Goal: Information Seeking & Learning: Learn about a topic

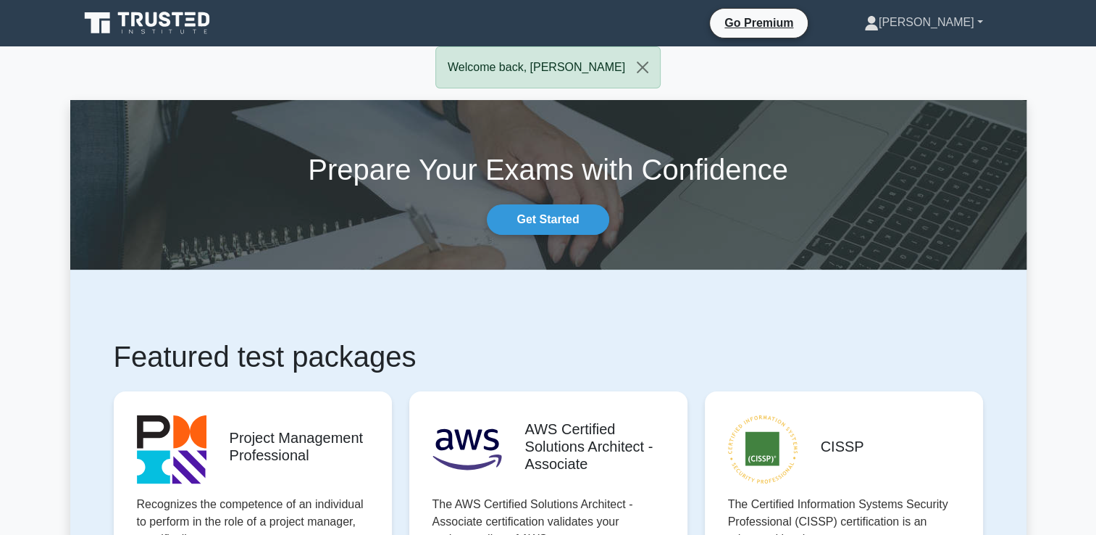
click at [941, 25] on link "[PERSON_NAME]" at bounding box center [924, 22] width 188 height 29
click at [570, 220] on link "Get Started" at bounding box center [548, 219] width 122 height 30
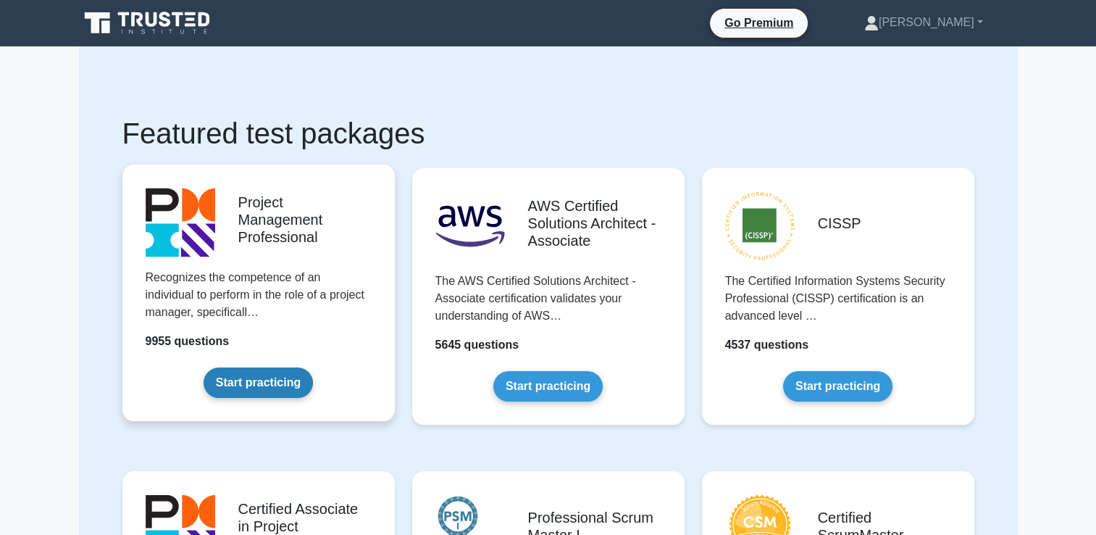
click at [283, 387] on link "Start practicing" at bounding box center [258, 382] width 109 height 30
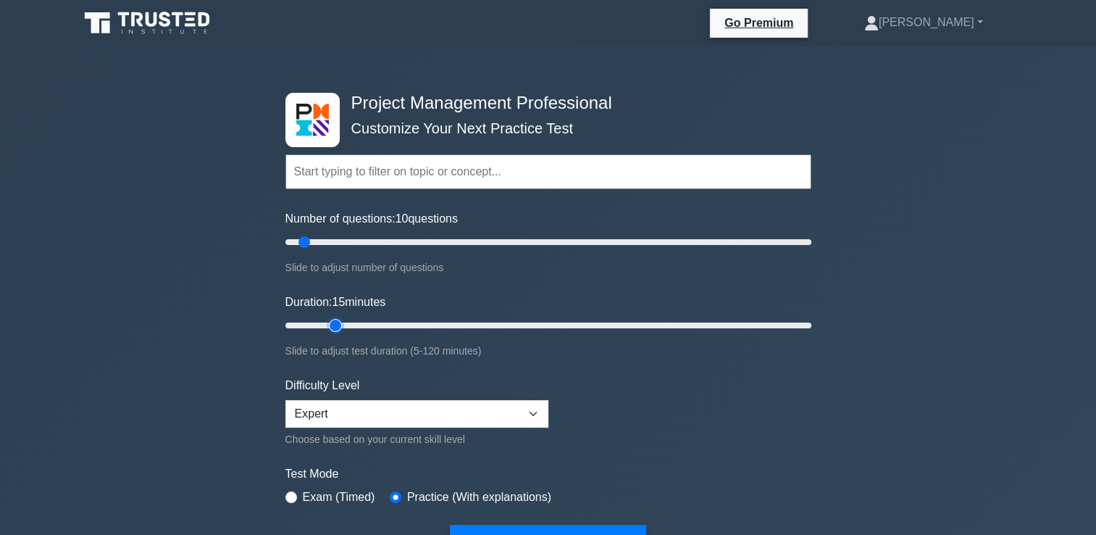
type input "15"
click at [343, 322] on input "Duration: 15 minutes" at bounding box center [548, 325] width 526 height 17
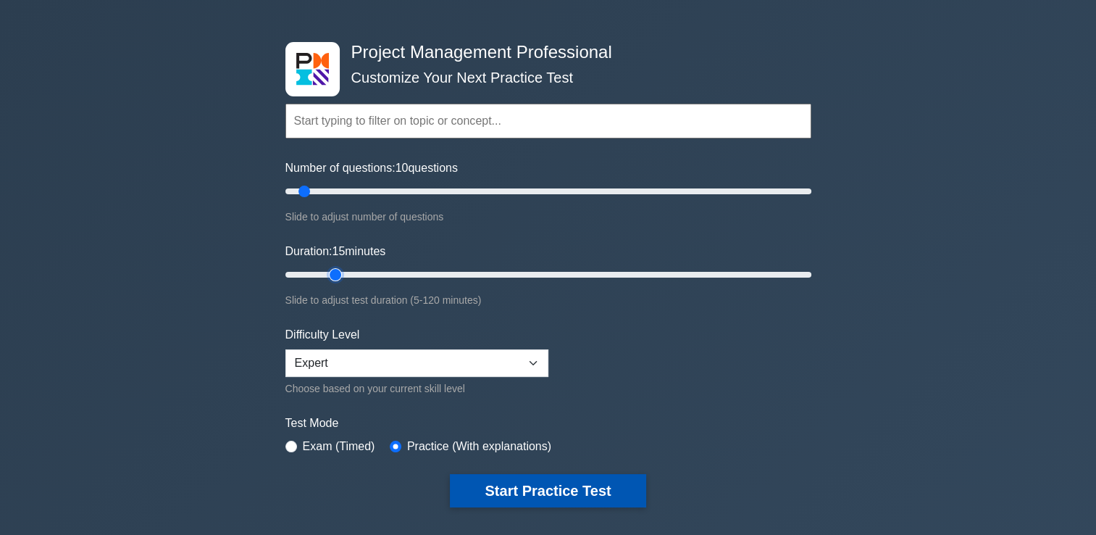
scroll to position [72, 0]
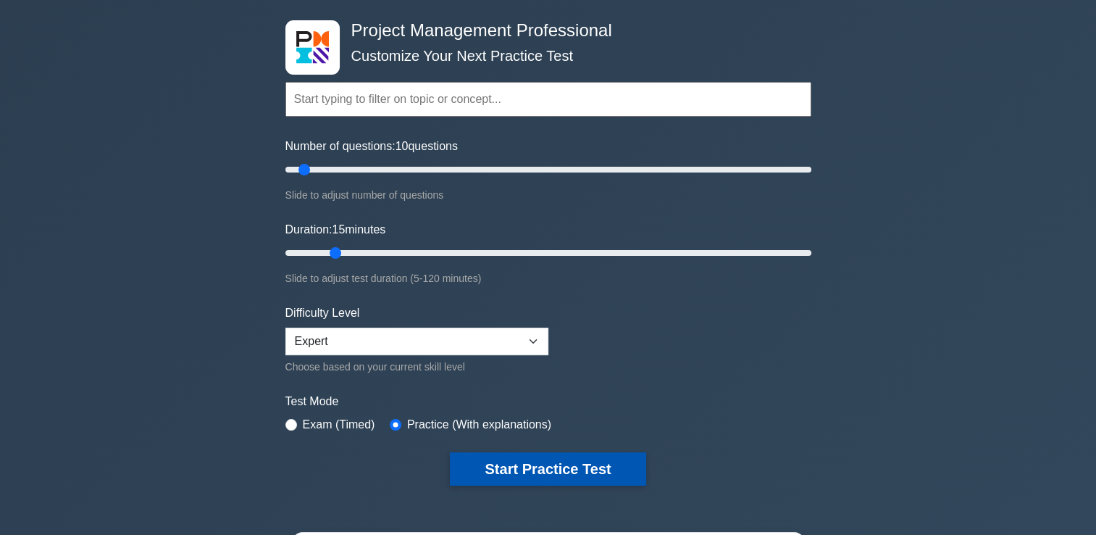
click at [591, 464] on button "Start Practice Test" at bounding box center [548, 468] width 196 height 33
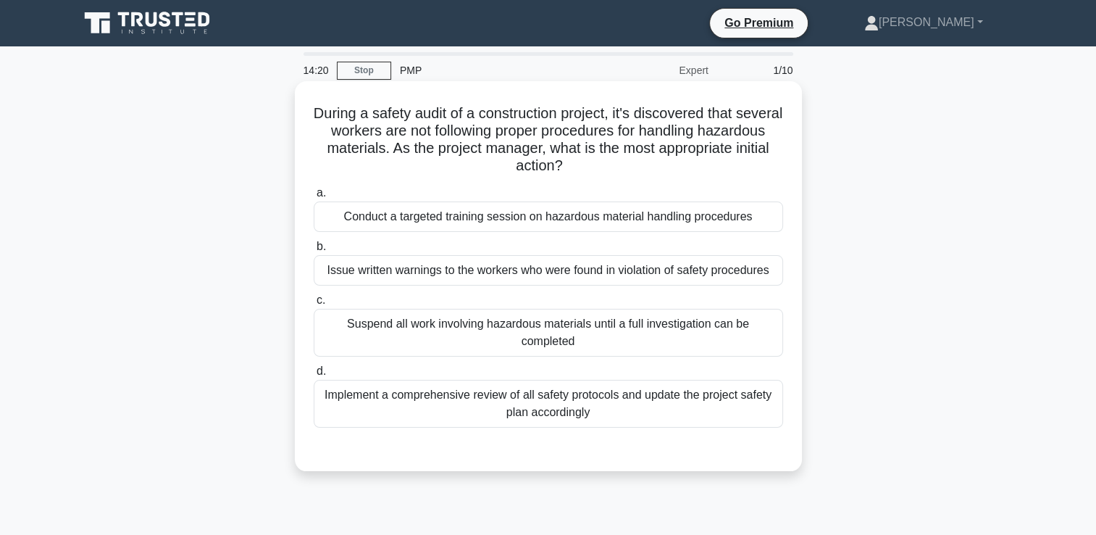
click at [723, 221] on div "Conduct a targeted training session on hazardous material handling procedures" at bounding box center [548, 216] width 469 height 30
click at [314, 198] on input "a. Conduct a targeted training session on hazardous material handling procedures" at bounding box center [314, 192] width 0 height 9
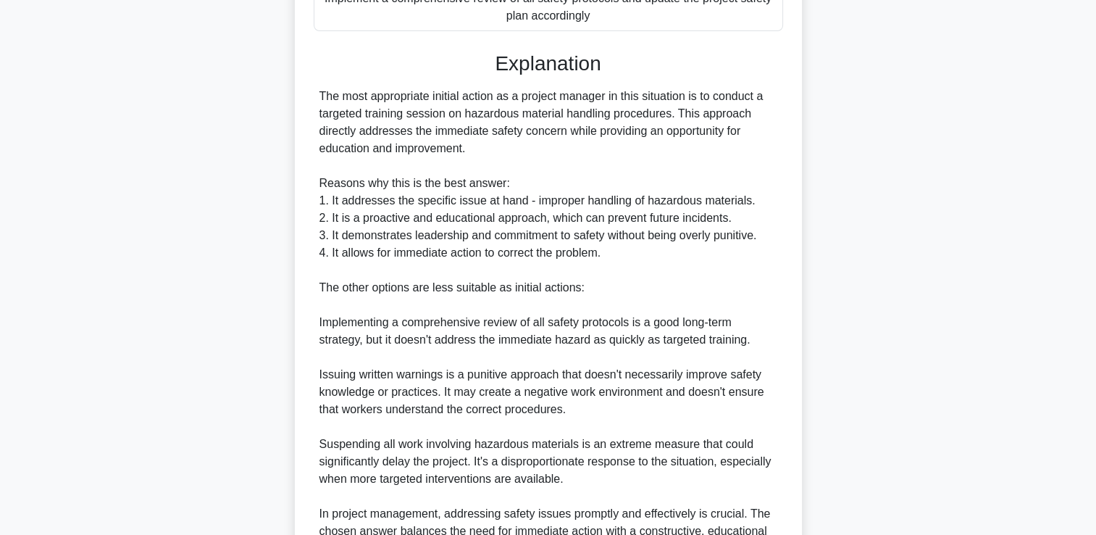
scroll to position [548, 0]
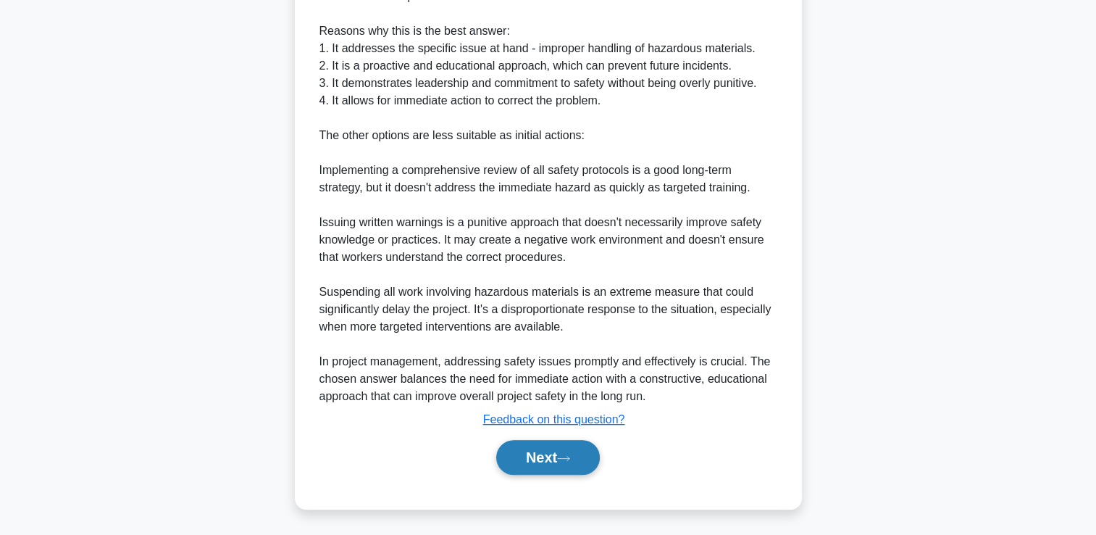
click at [526, 461] on button "Next" at bounding box center [548, 457] width 104 height 35
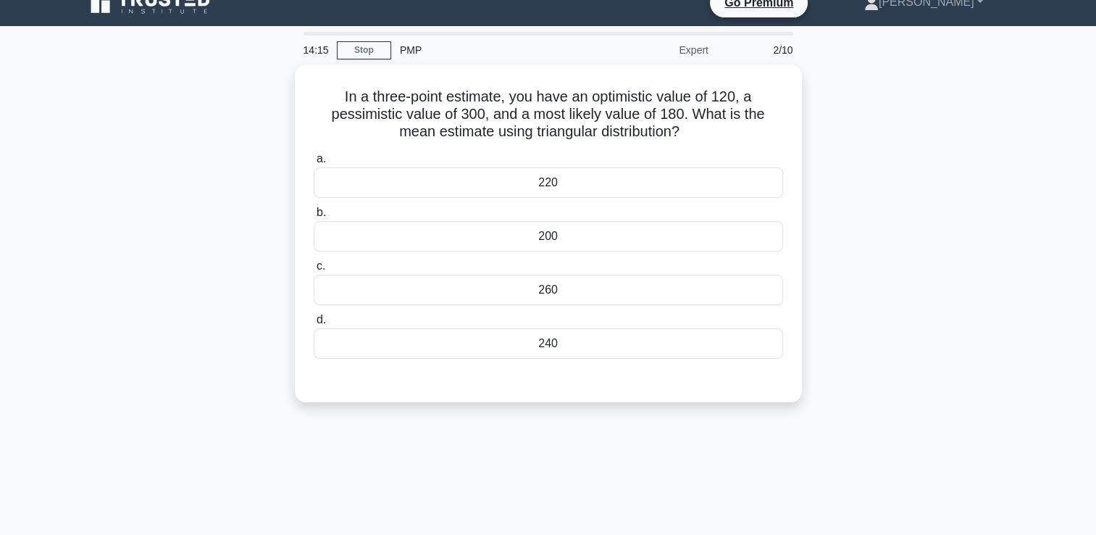
scroll to position [0, 0]
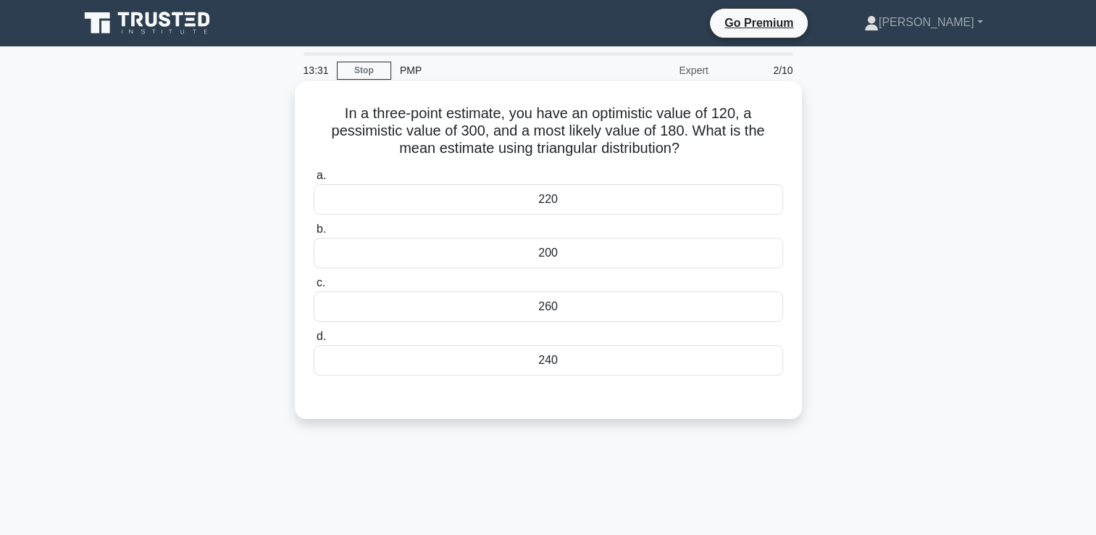
click at [514, 252] on div "200" at bounding box center [548, 253] width 469 height 30
click at [314, 234] on input "b. 200" at bounding box center [314, 229] width 0 height 9
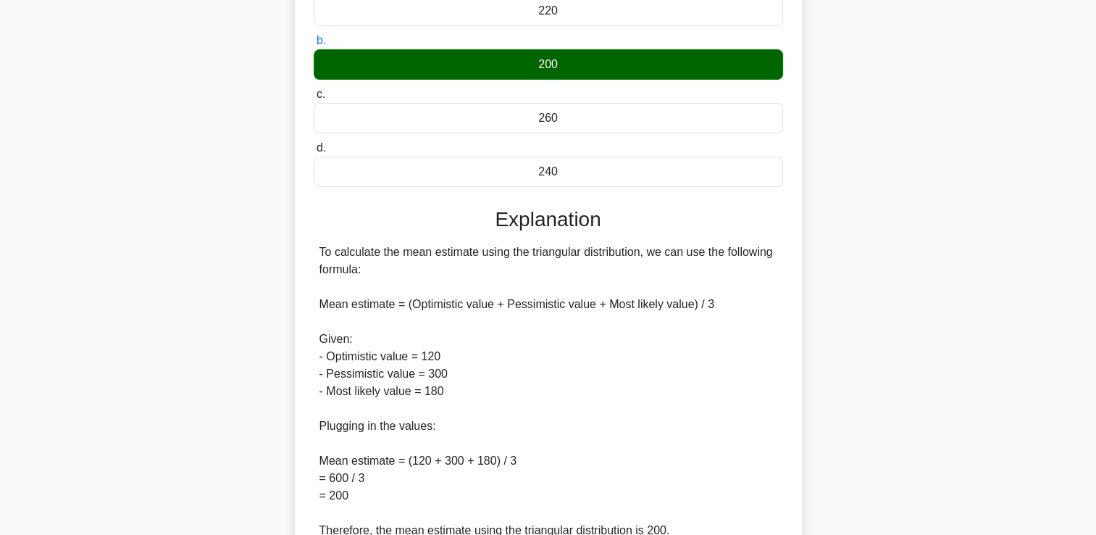
scroll to position [314, 0]
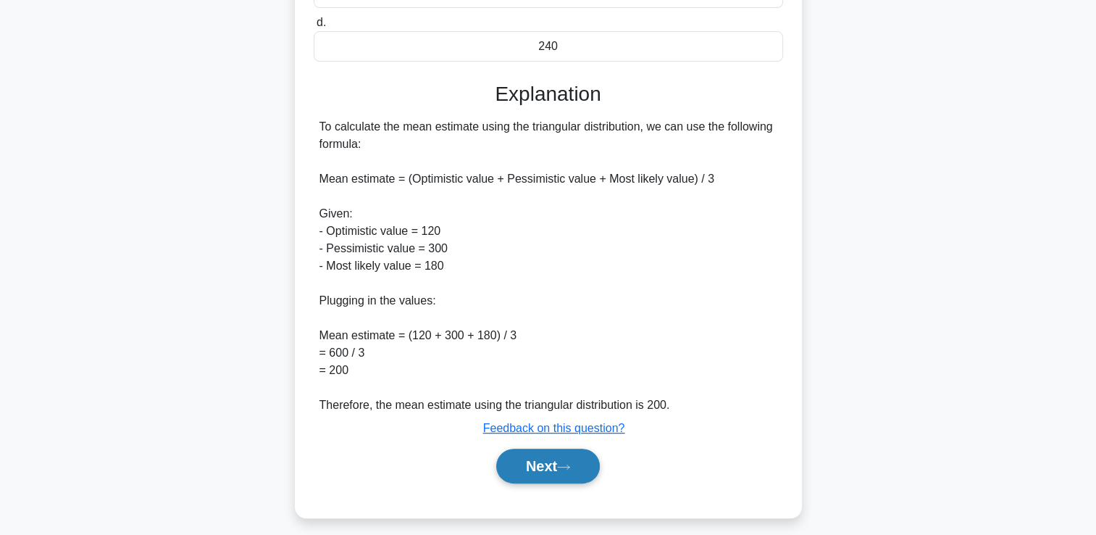
click at [551, 457] on button "Next" at bounding box center [548, 465] width 104 height 35
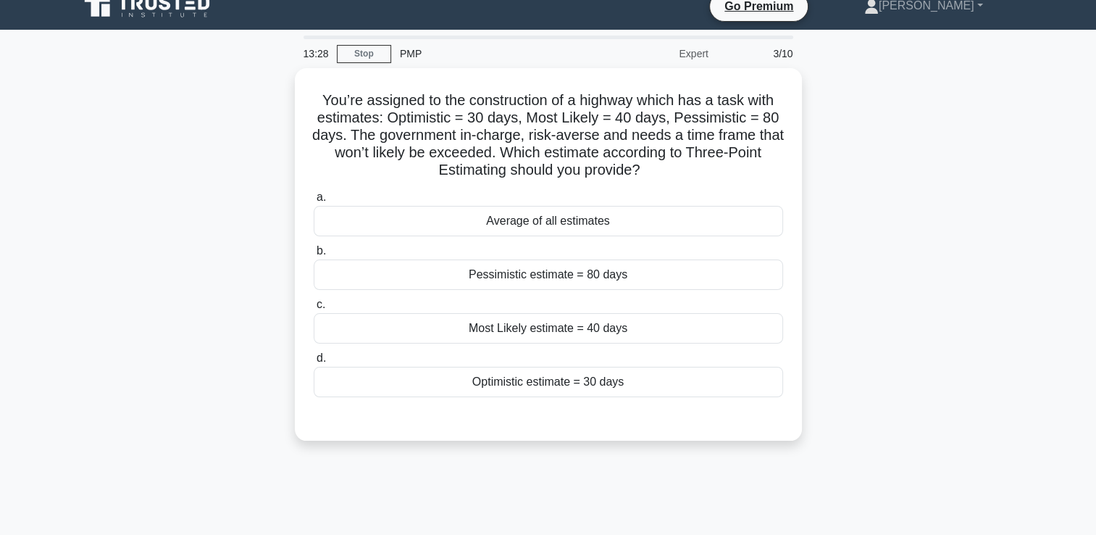
scroll to position [0, 0]
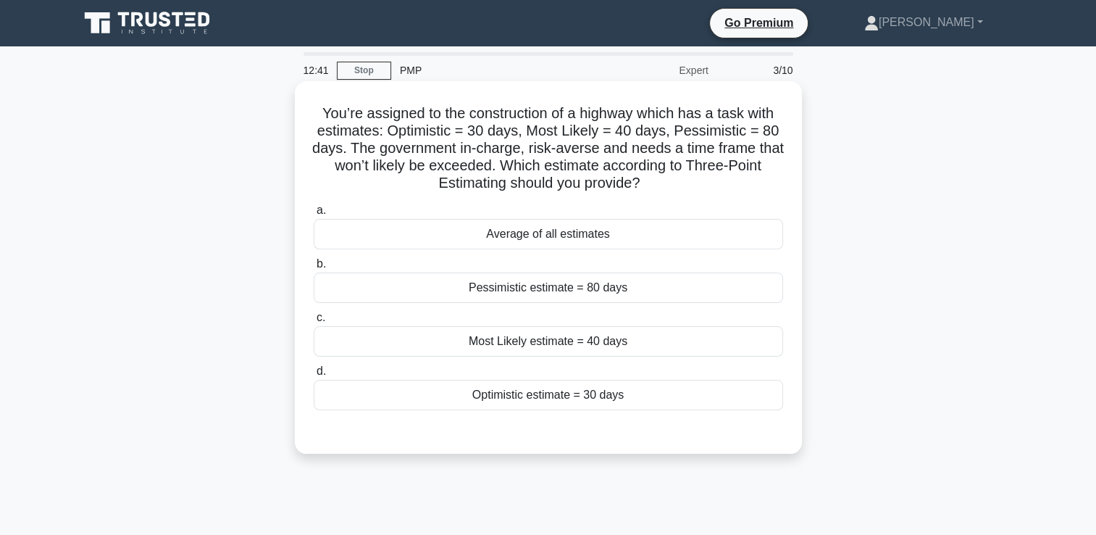
click at [637, 235] on div "Average of all estimates" at bounding box center [548, 234] width 469 height 30
click at [314, 215] on input "a. Average of all estimates" at bounding box center [314, 210] width 0 height 9
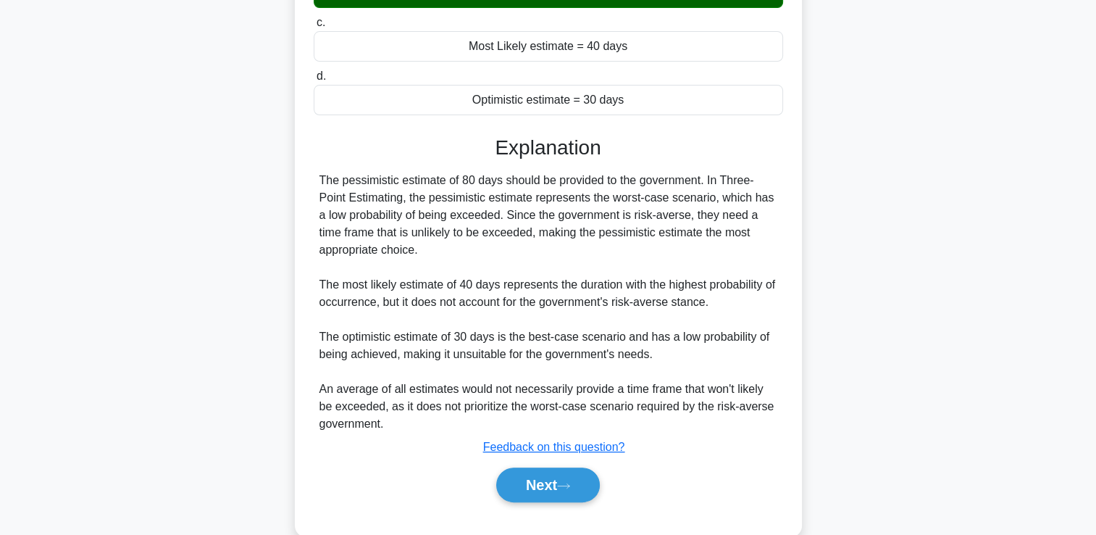
scroll to position [324, 0]
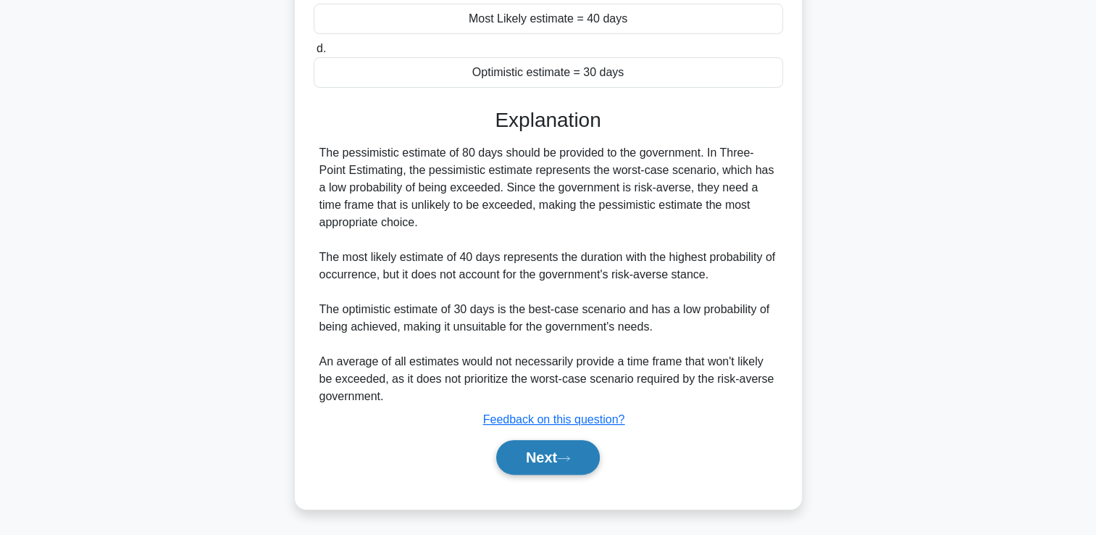
click at [521, 456] on button "Next" at bounding box center [548, 457] width 104 height 35
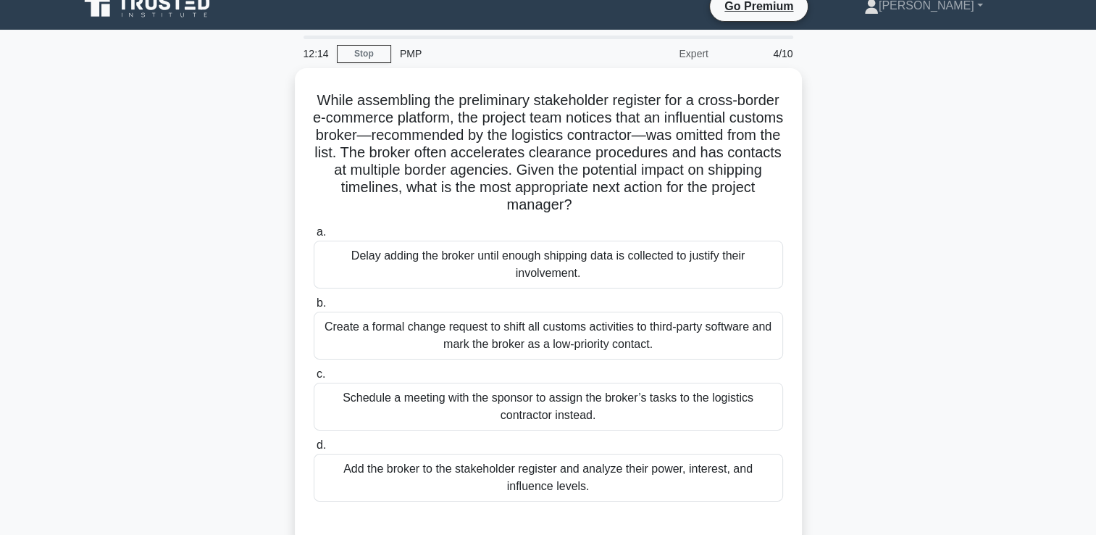
scroll to position [30, 0]
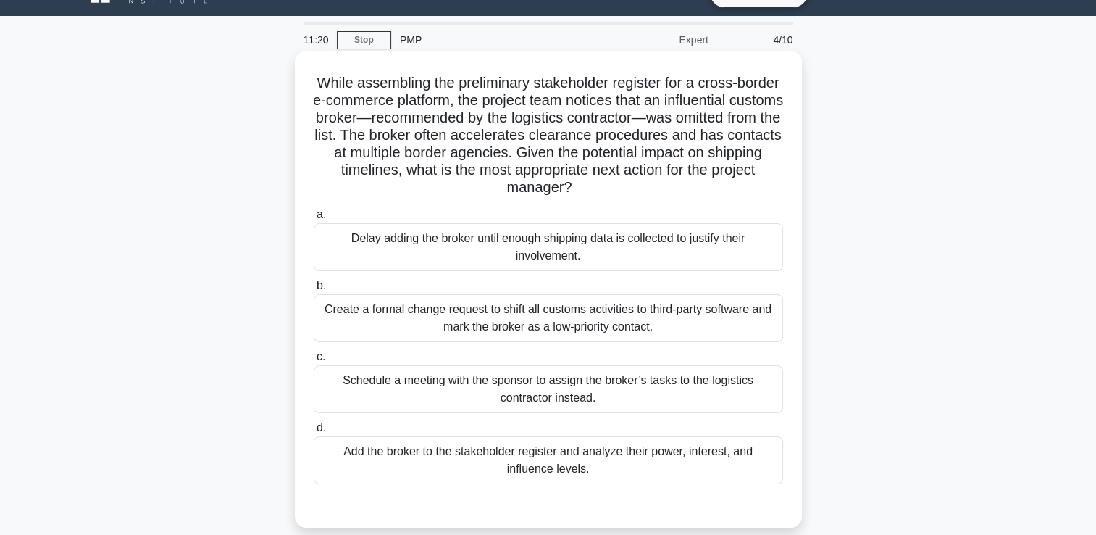
click at [612, 452] on div "Add the broker to the stakeholder register and analyze their power, interest, a…" at bounding box center [548, 460] width 469 height 48
click at [314, 433] on input "d. Add the broker to the stakeholder register and analyze their power, interest…" at bounding box center [314, 427] width 0 height 9
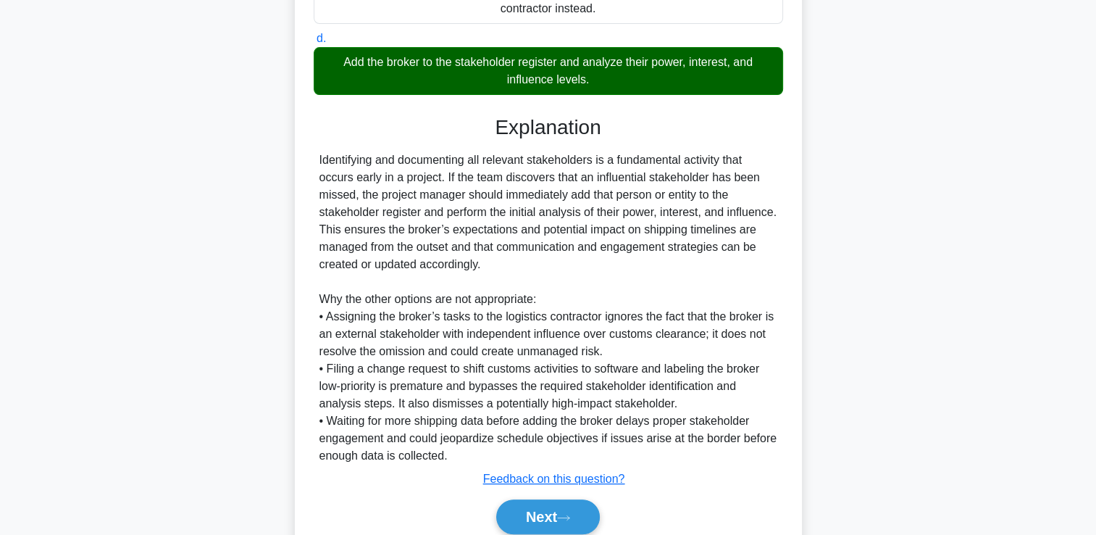
scroll to position [479, 0]
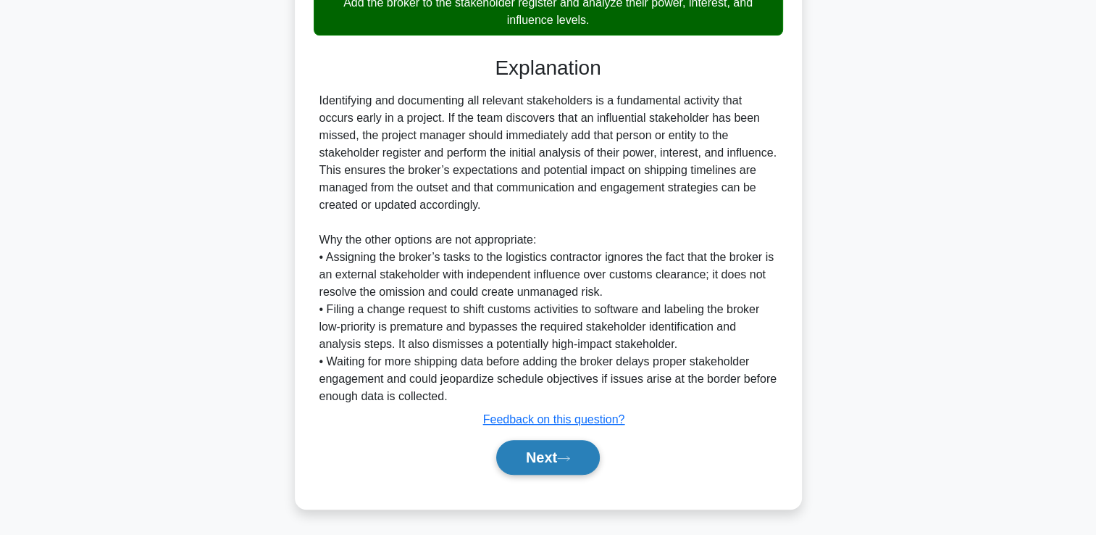
click at [560, 459] on button "Next" at bounding box center [548, 457] width 104 height 35
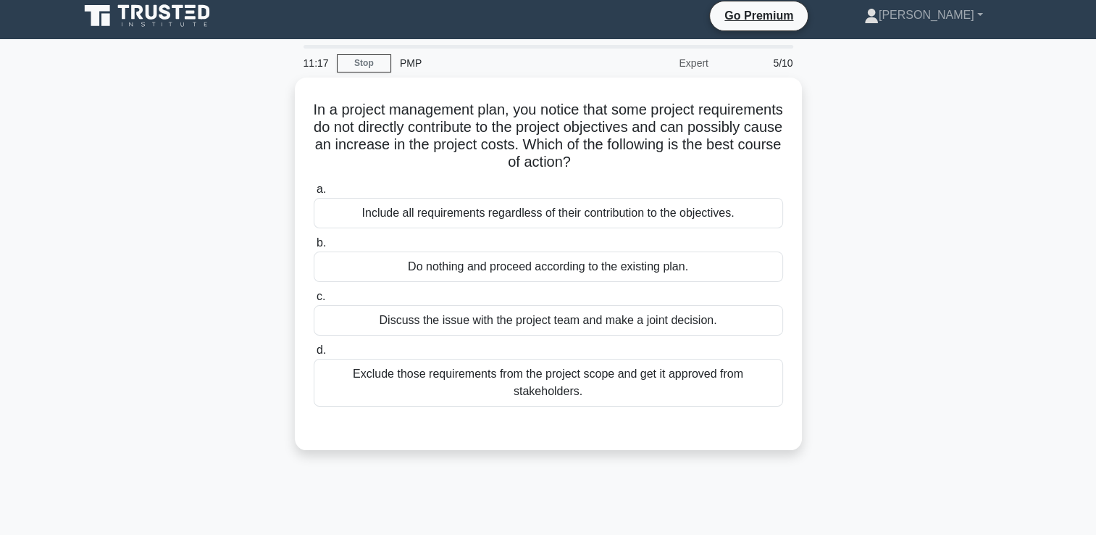
scroll to position [0, 0]
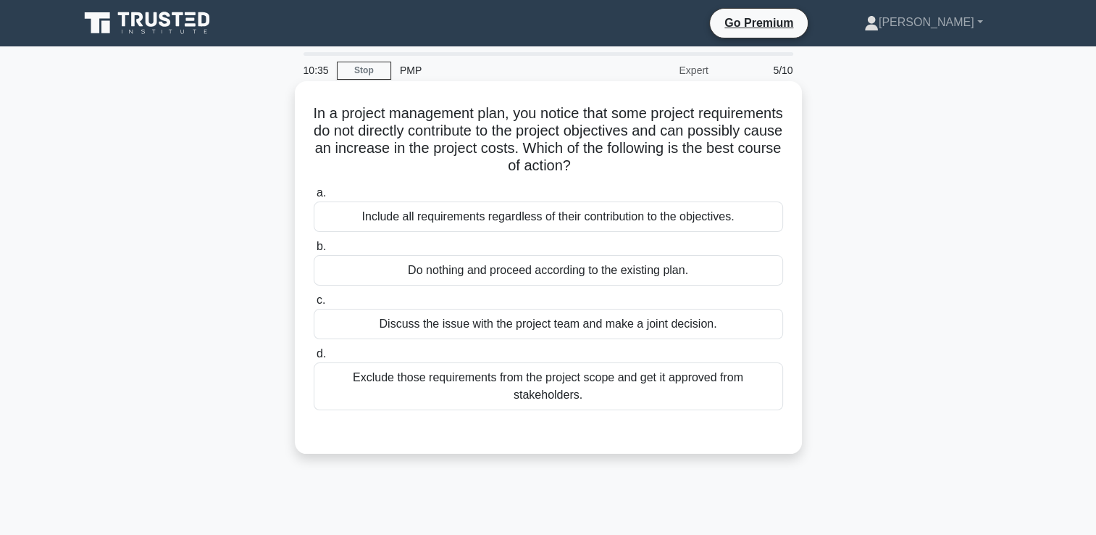
click at [677, 322] on div "Discuss the issue with the project team and make a joint decision." at bounding box center [548, 324] width 469 height 30
click at [314, 305] on input "c. Discuss the issue with the project team and make a joint decision." at bounding box center [314, 300] width 0 height 9
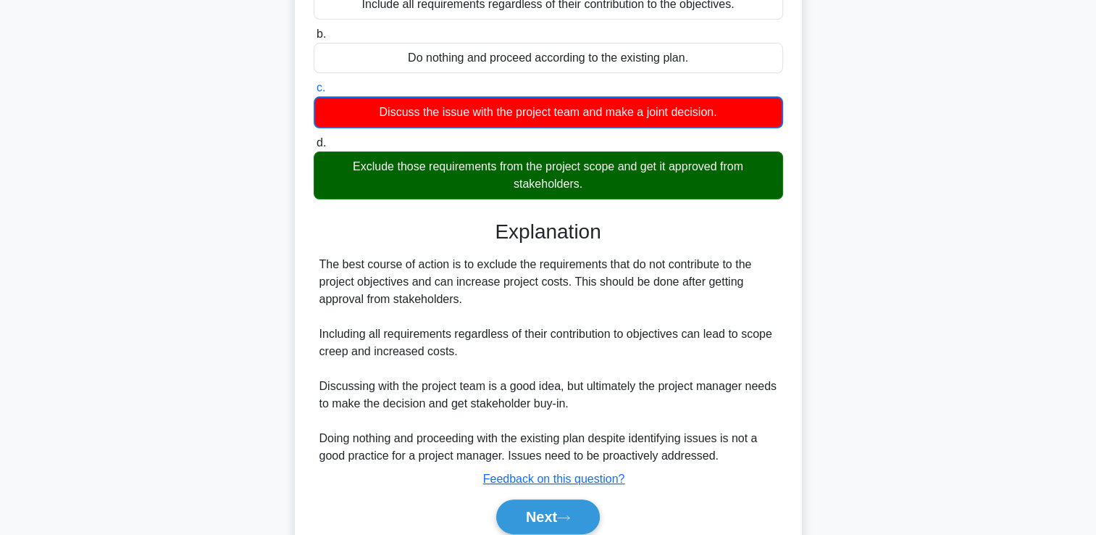
scroll to position [272, 0]
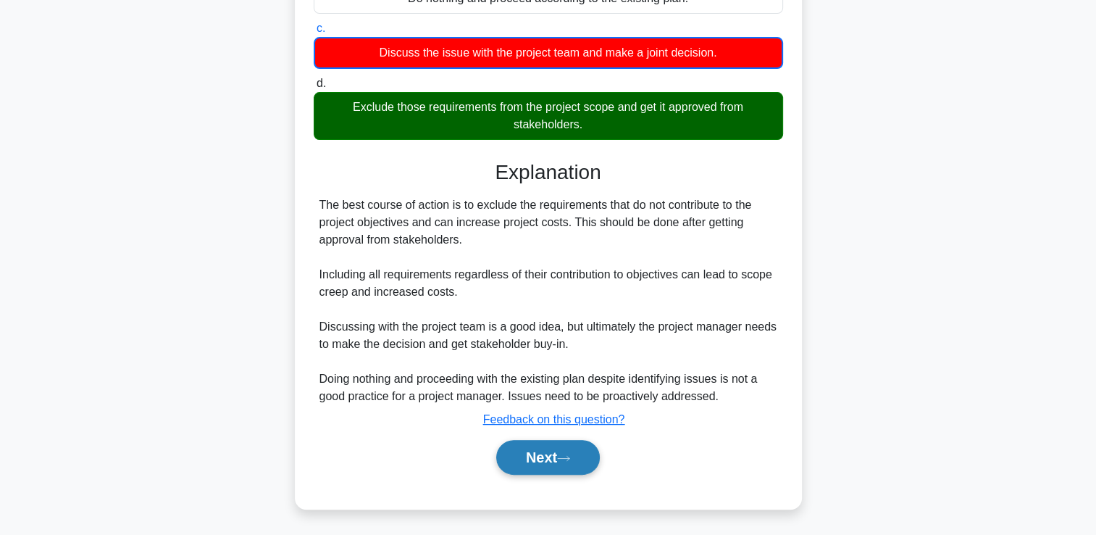
click at [556, 456] on button "Next" at bounding box center [548, 457] width 104 height 35
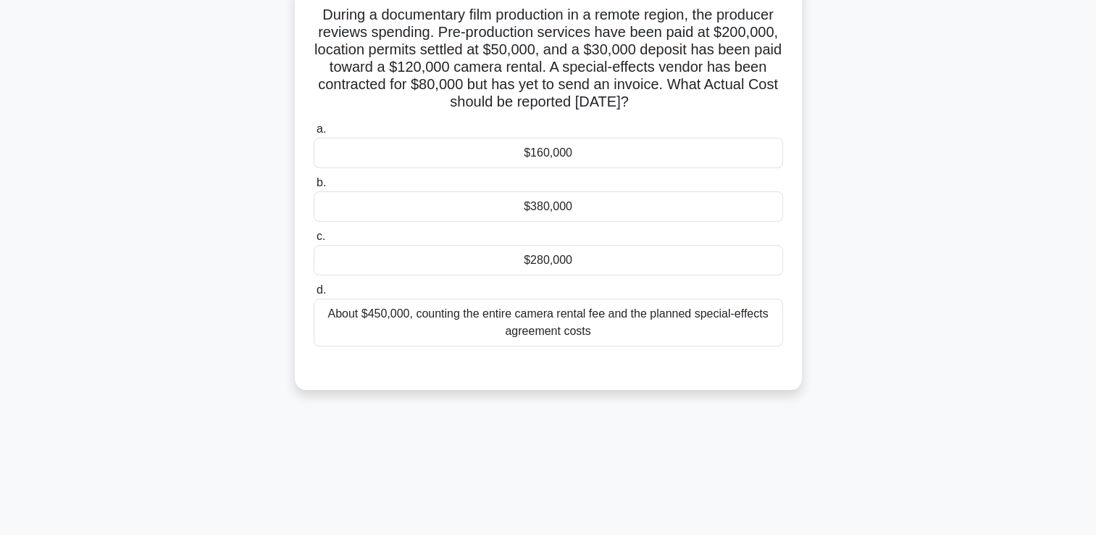
scroll to position [30, 0]
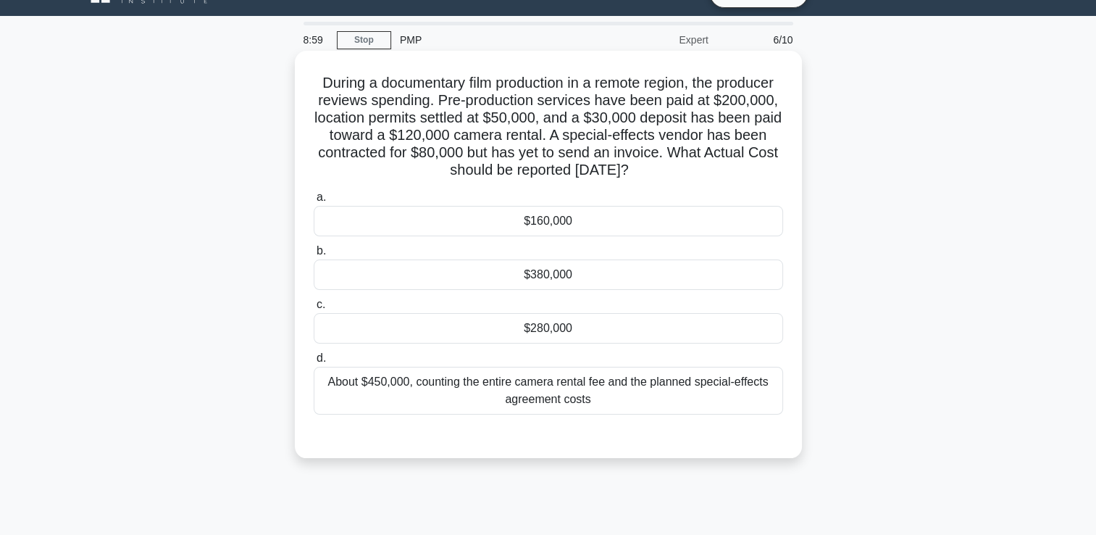
click at [609, 219] on div "$160,000" at bounding box center [548, 221] width 469 height 30
click at [314, 202] on input "a. $160,000" at bounding box center [314, 197] width 0 height 9
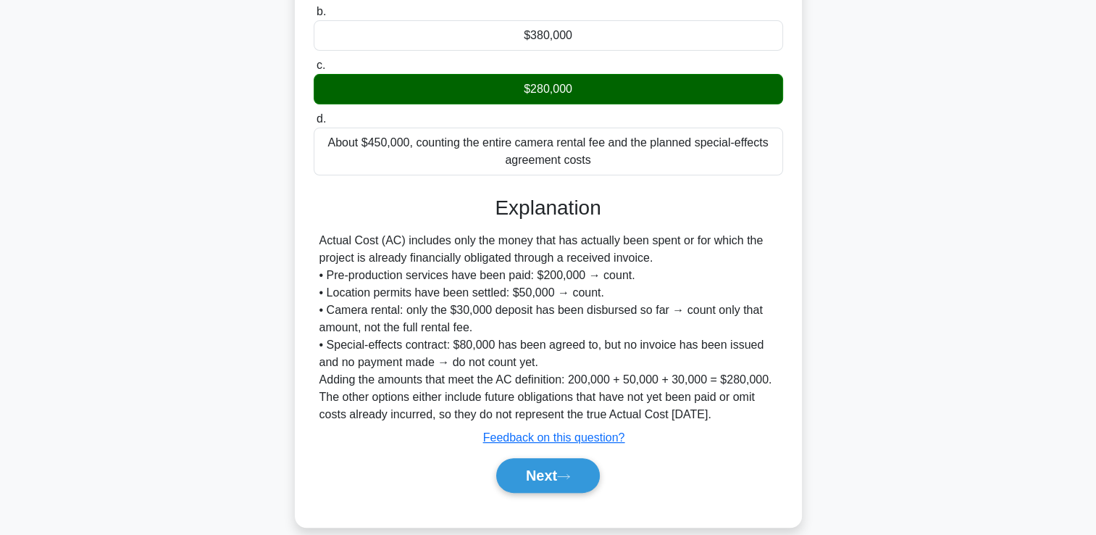
scroll to position [289, 0]
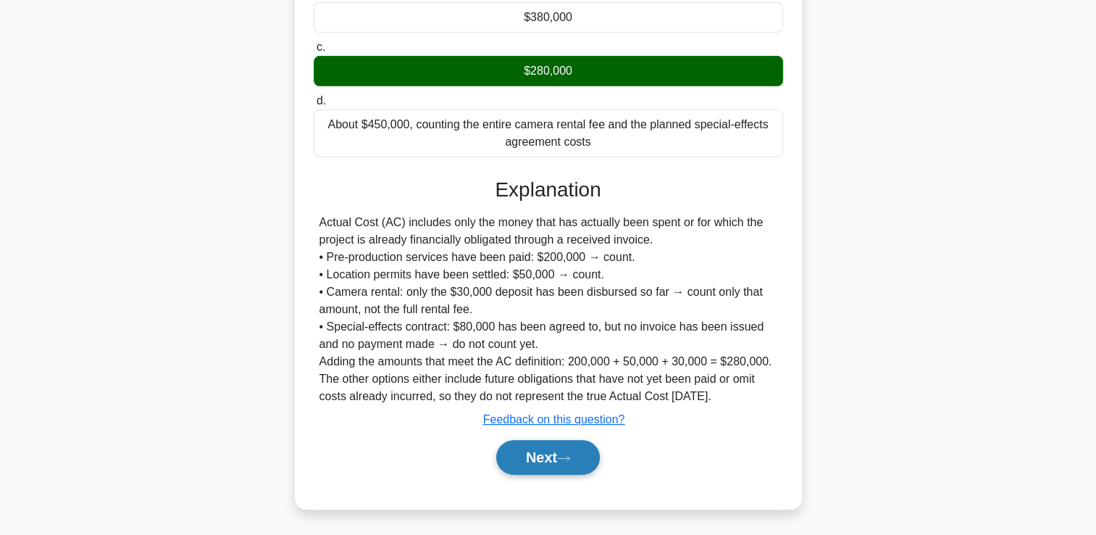
click at [544, 460] on button "Next" at bounding box center [548, 457] width 104 height 35
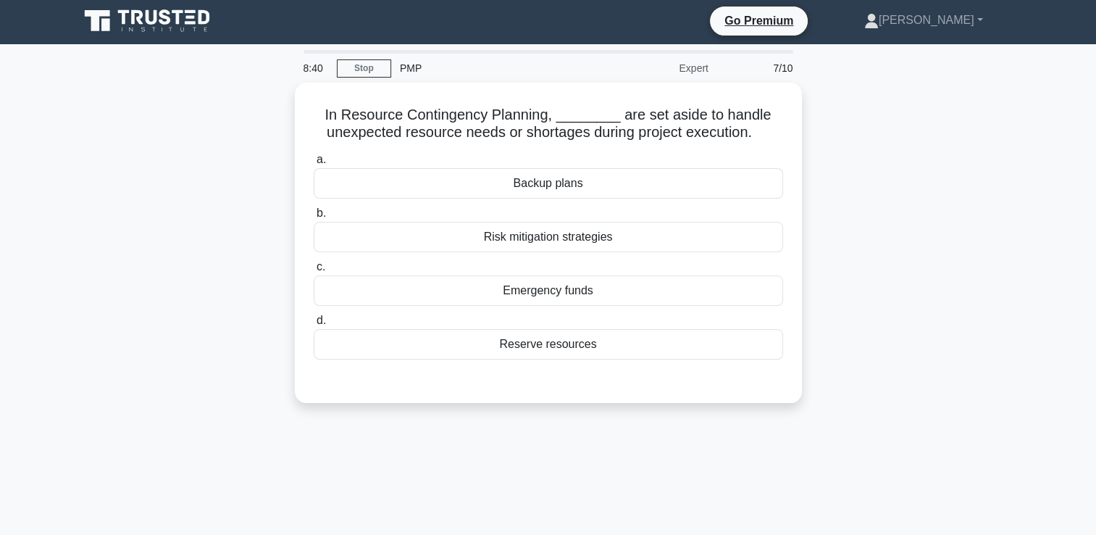
scroll to position [0, 0]
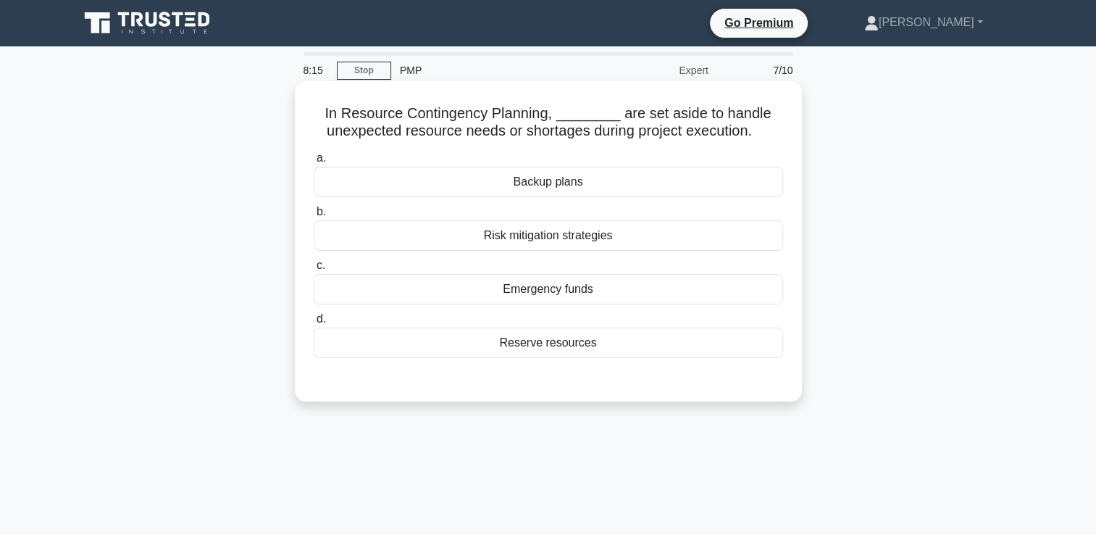
click at [569, 345] on div "Reserve resources" at bounding box center [548, 342] width 469 height 30
click at [314, 324] on input "d. Reserve resources" at bounding box center [314, 318] width 0 height 9
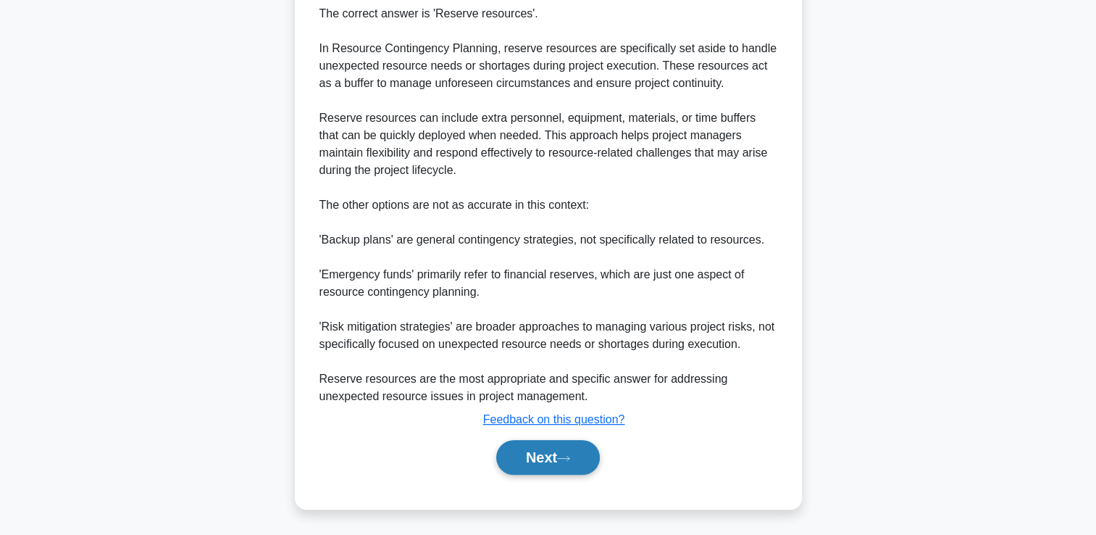
click at [551, 458] on button "Next" at bounding box center [548, 457] width 104 height 35
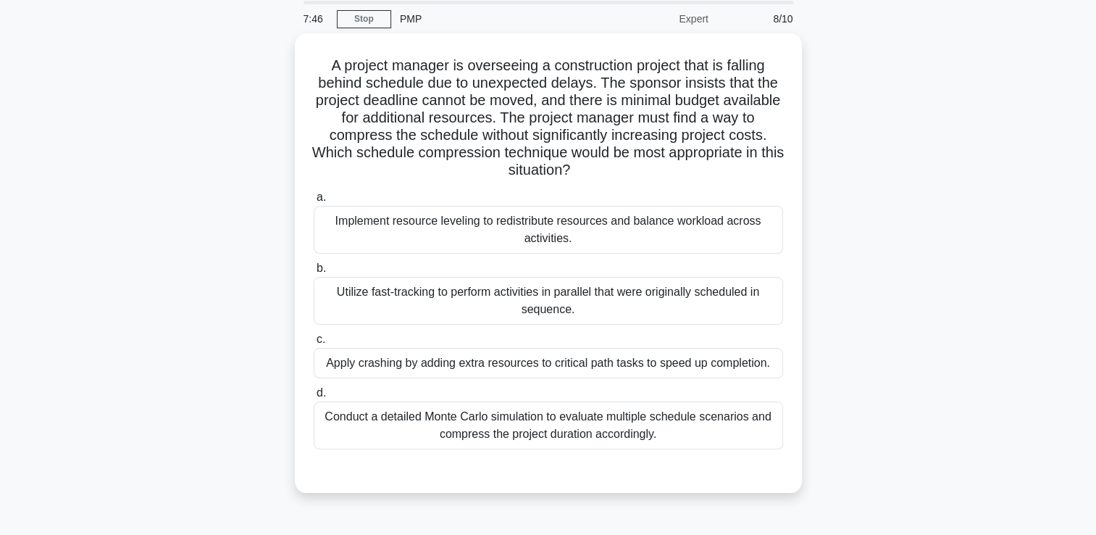
scroll to position [48, 0]
click at [446, 228] on div "Implement resource leveling to redistribute resources and balance workload acro…" at bounding box center [548, 230] width 469 height 48
click at [314, 202] on input "a. Implement resource leveling to redistribute resources and balance workload a…" at bounding box center [314, 197] width 0 height 9
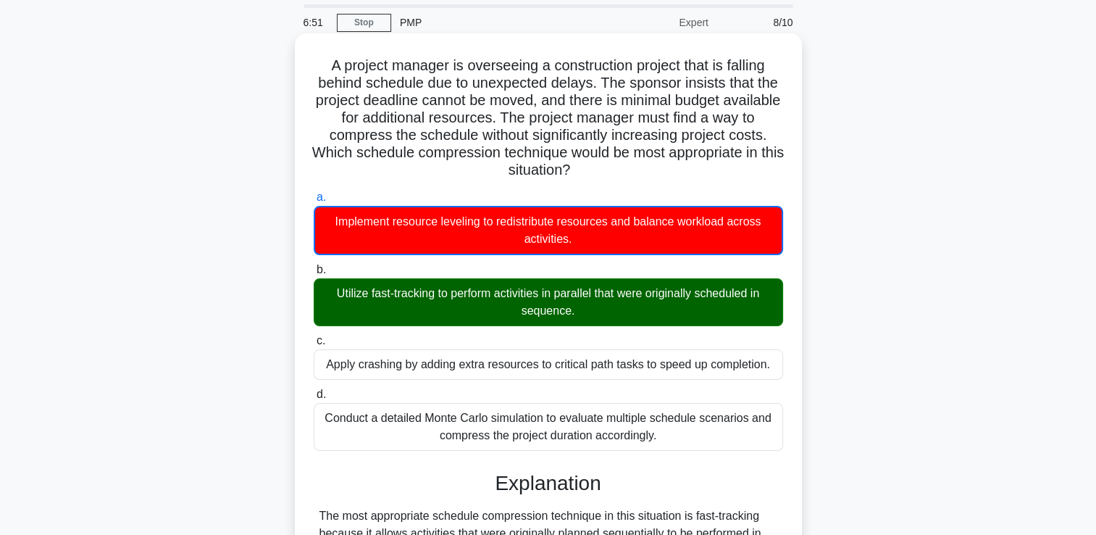
click at [469, 310] on div "Utilize fast-tracking to perform activities in parallel that were originally sc…" at bounding box center [548, 302] width 469 height 48
click at [314, 275] on input "b. Utilize fast-tracking to perform activities in parallel that were originally…" at bounding box center [314, 269] width 0 height 9
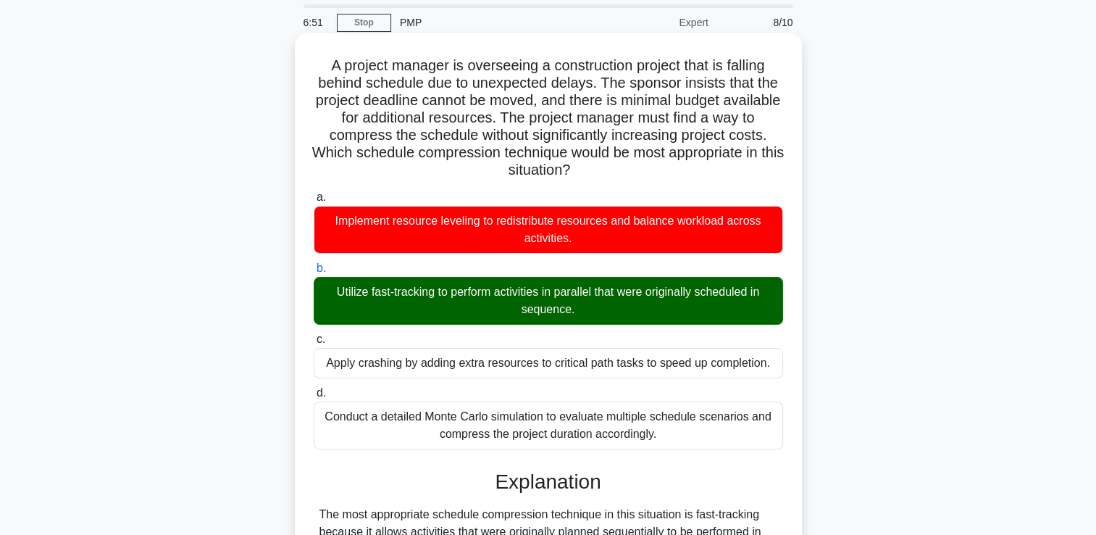
click at [469, 309] on div "Utilize fast-tracking to perform activities in parallel that were originally sc…" at bounding box center [548, 301] width 469 height 48
click at [314, 273] on input "b. Utilize fast-tracking to perform activities in parallel that were originally…" at bounding box center [314, 268] width 0 height 9
click at [469, 306] on div "Utilize fast-tracking to perform activities in parallel that were originally sc…" at bounding box center [548, 301] width 469 height 48
click at [314, 273] on input "b. Utilize fast-tracking to perform activities in parallel that were originally…" at bounding box center [314, 268] width 0 height 9
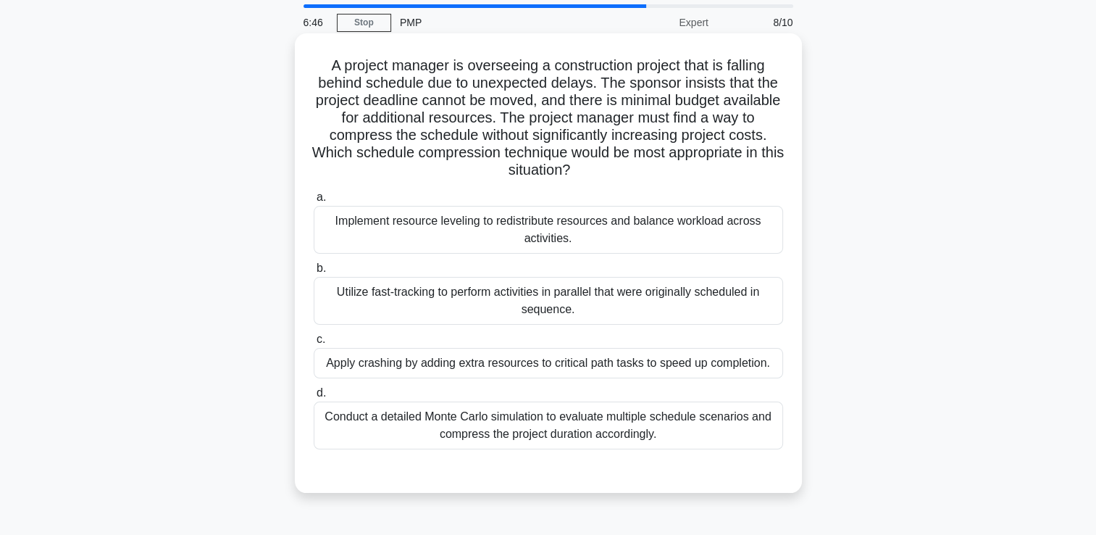
click at [476, 300] on div "Utilize fast-tracking to perform activities in parallel that were originally sc…" at bounding box center [548, 301] width 469 height 48
click at [314, 273] on input "b. Utilize fast-tracking to perform activities in parallel that were originally…" at bounding box center [314, 268] width 0 height 9
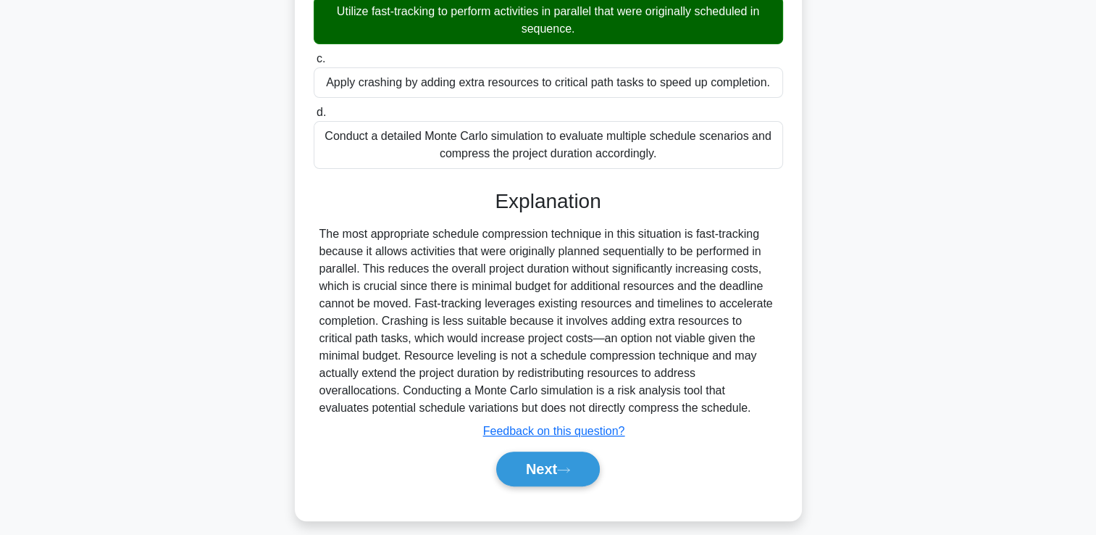
scroll to position [340, 0]
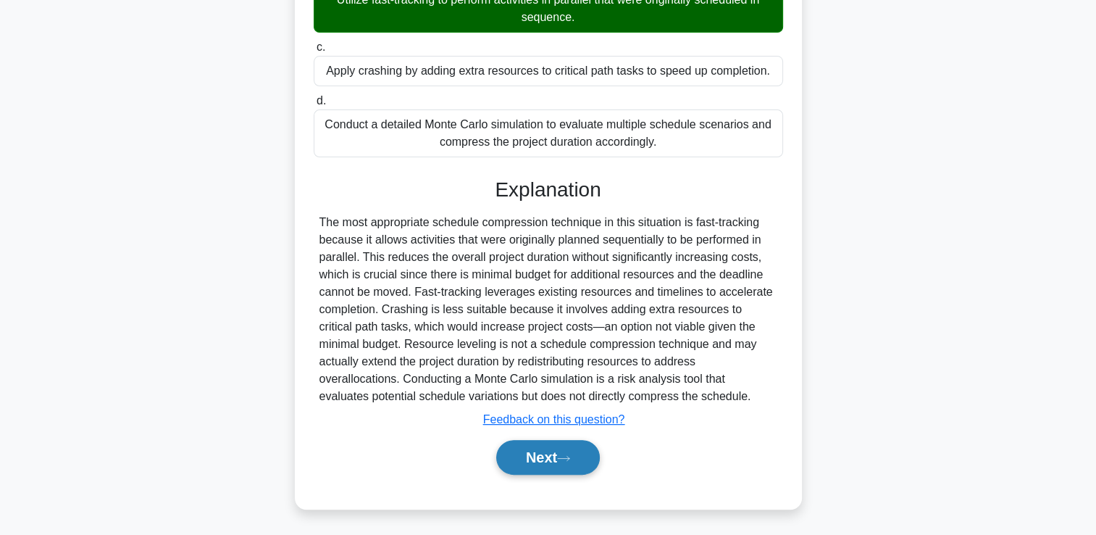
click at [554, 464] on button "Next" at bounding box center [548, 457] width 104 height 35
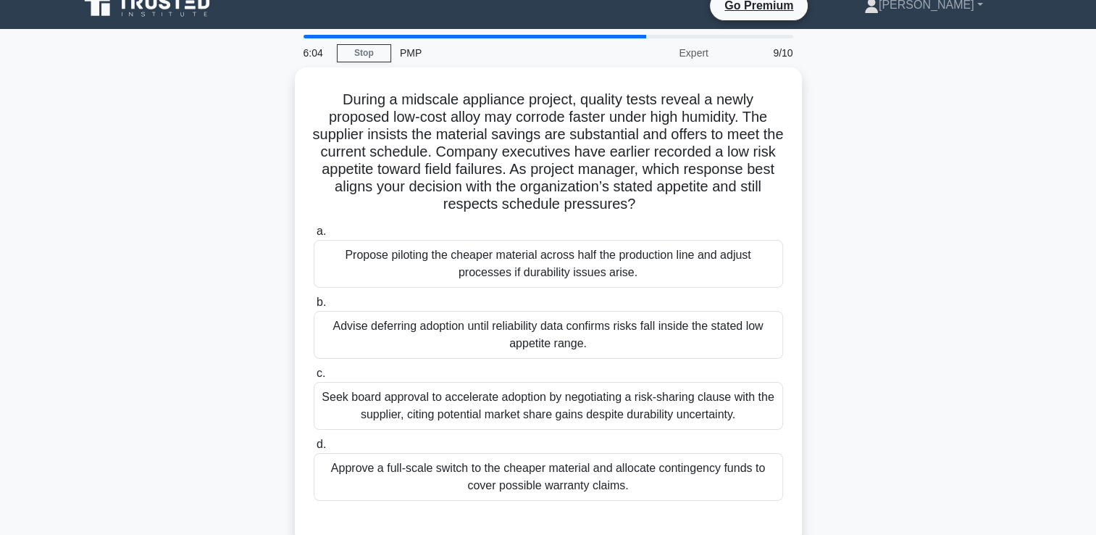
scroll to position [30, 0]
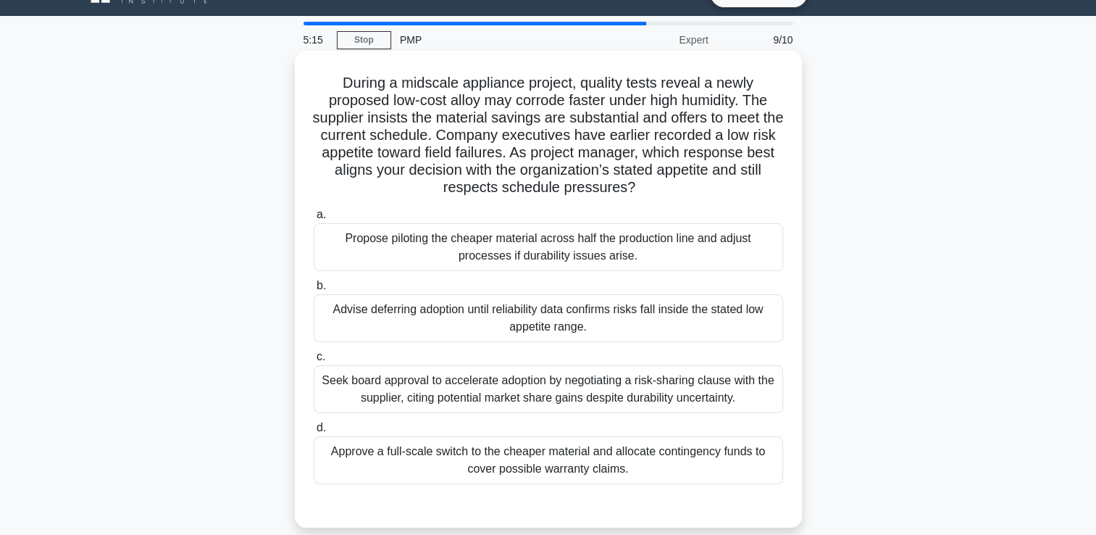
click at [474, 314] on div "Advise deferring adoption until reliability data confirms risks fall inside the…" at bounding box center [548, 318] width 469 height 48
click at [314, 291] on input "b. Advise deferring adoption until reliability data confirms risks fall inside …" at bounding box center [314, 285] width 0 height 9
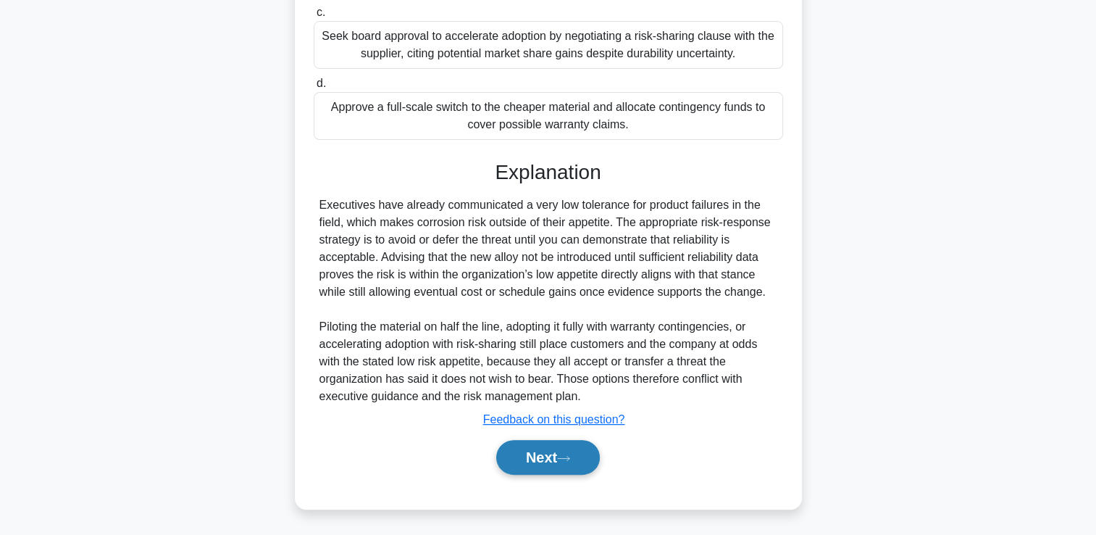
click at [570, 461] on icon at bounding box center [563, 458] width 13 height 8
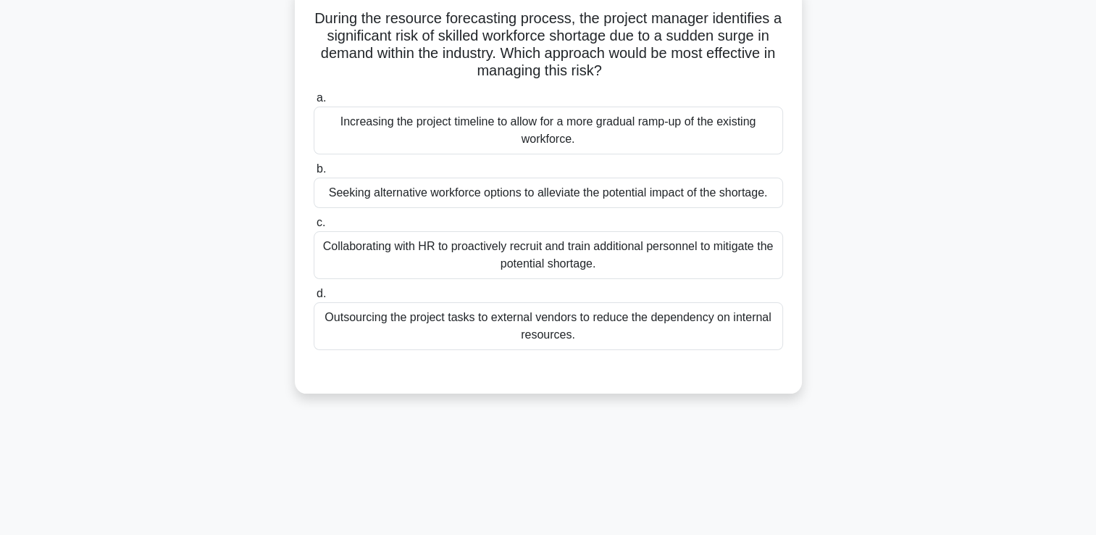
scroll to position [6, 0]
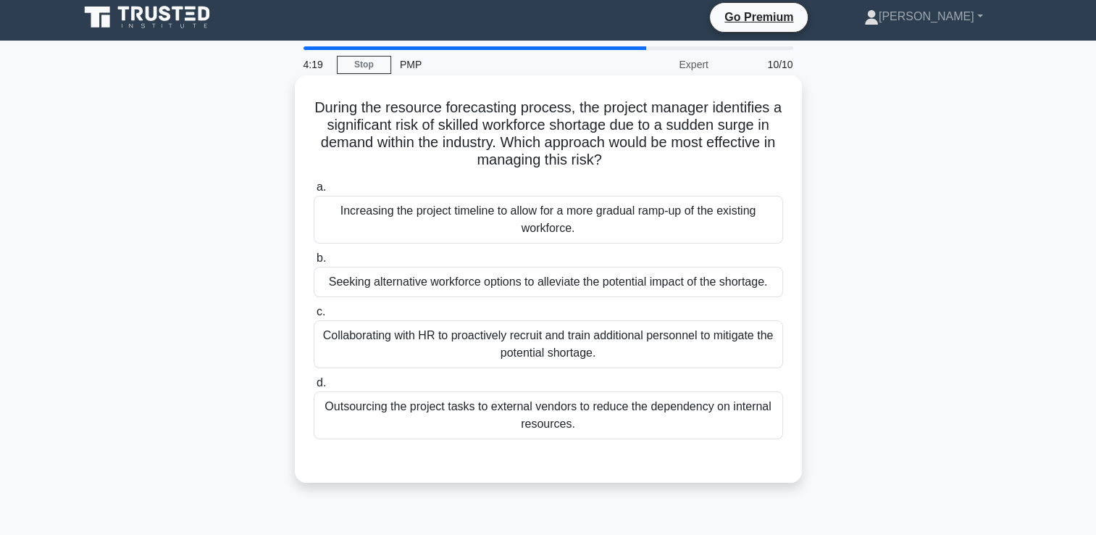
click at [477, 346] on div "Collaborating with HR to proactively recruit and train additional personnel to …" at bounding box center [548, 344] width 469 height 48
click at [314, 317] on input "c. Collaborating with HR to proactively recruit and train additional personnel …" at bounding box center [314, 311] width 0 height 9
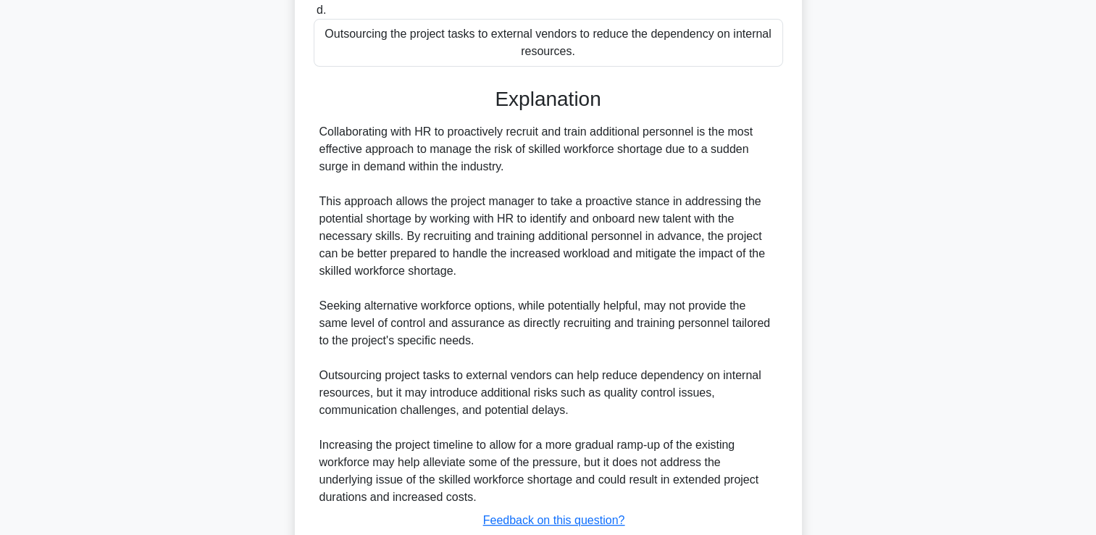
scroll to position [479, 0]
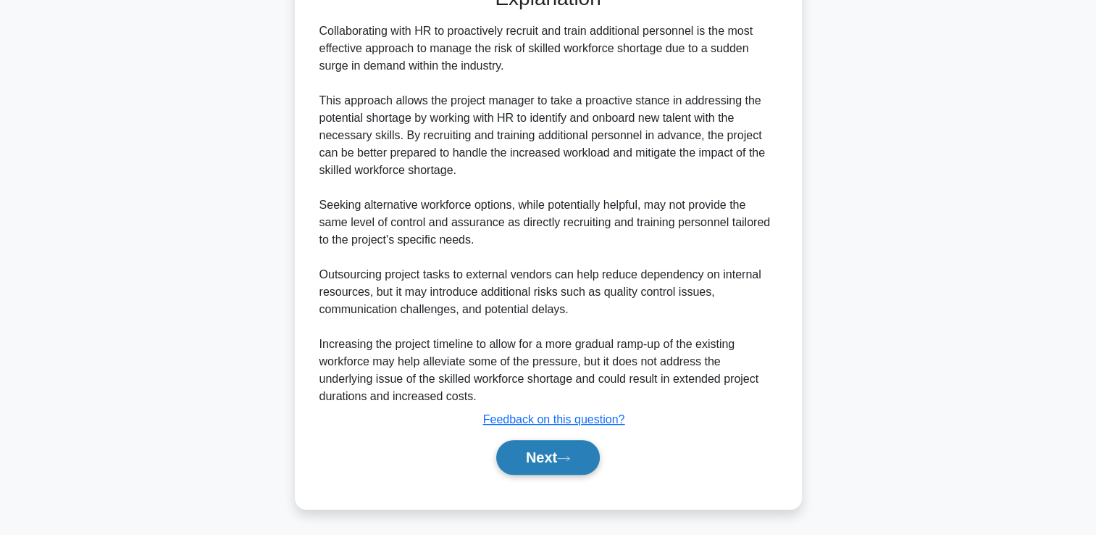
click at [548, 454] on button "Next" at bounding box center [548, 457] width 104 height 35
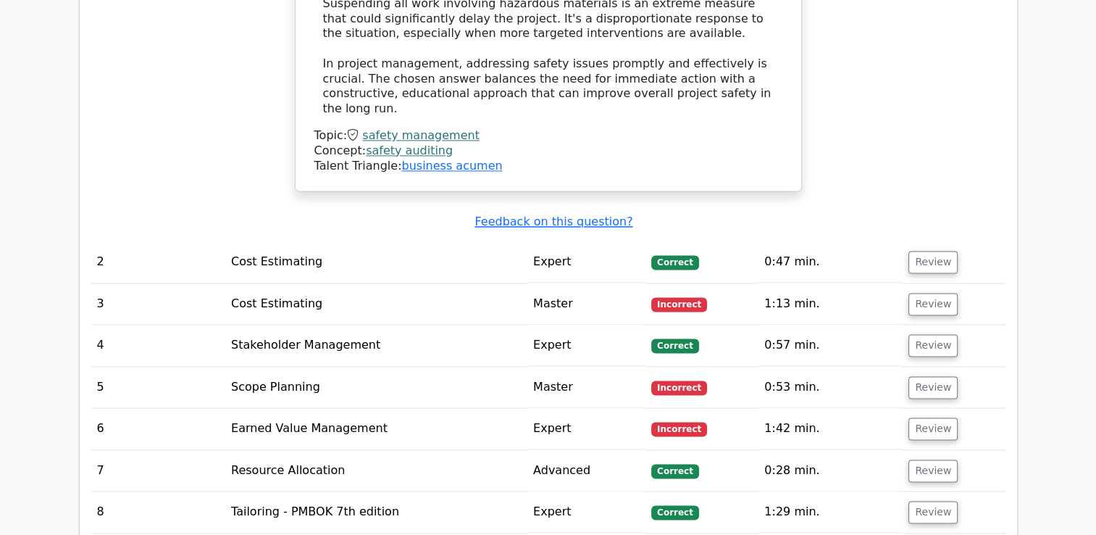
scroll to position [2221, 0]
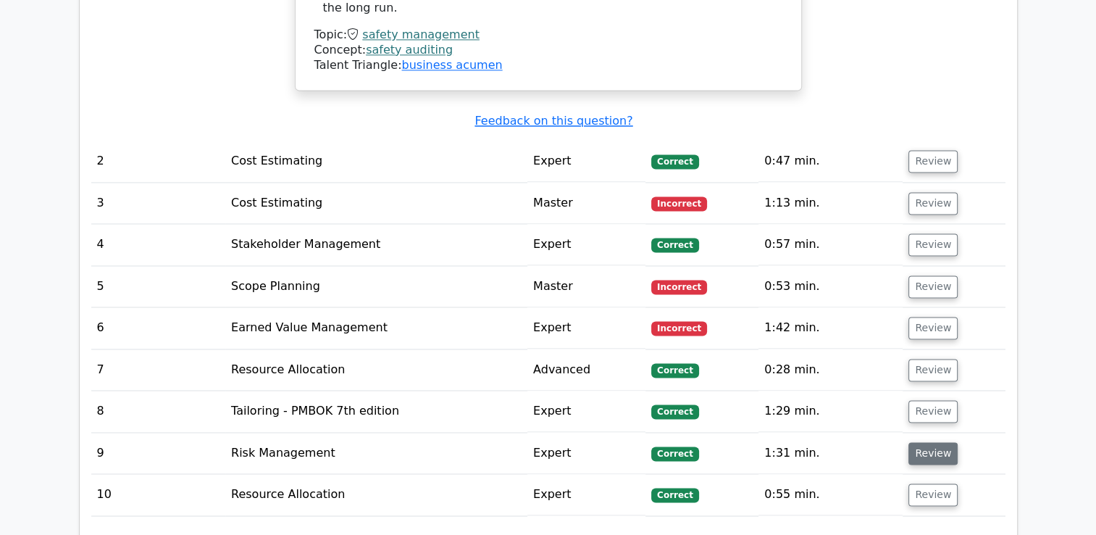
click at [933, 442] on button "Review" at bounding box center [933, 453] width 49 height 22
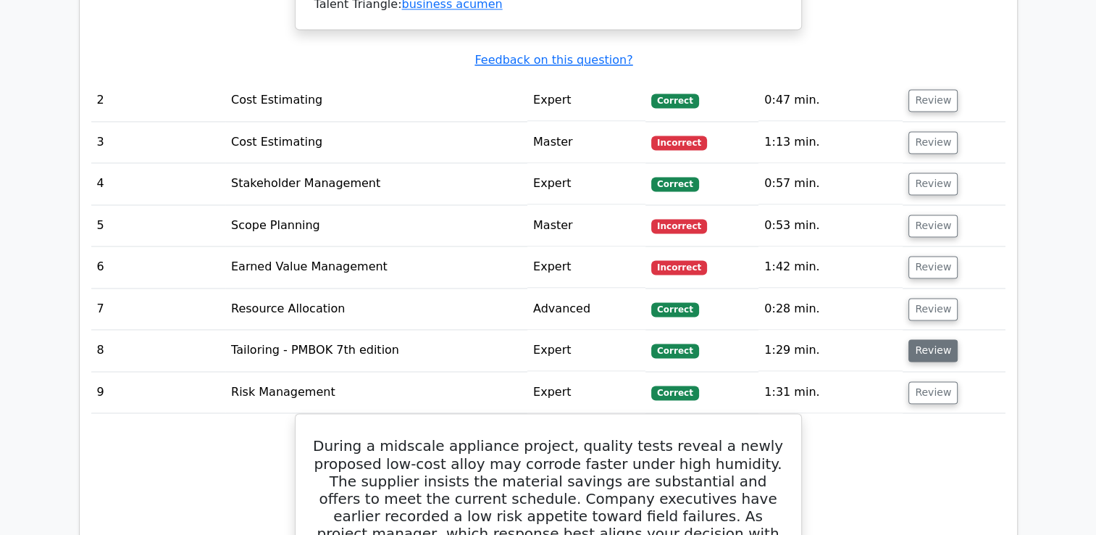
scroll to position [2246, 0]
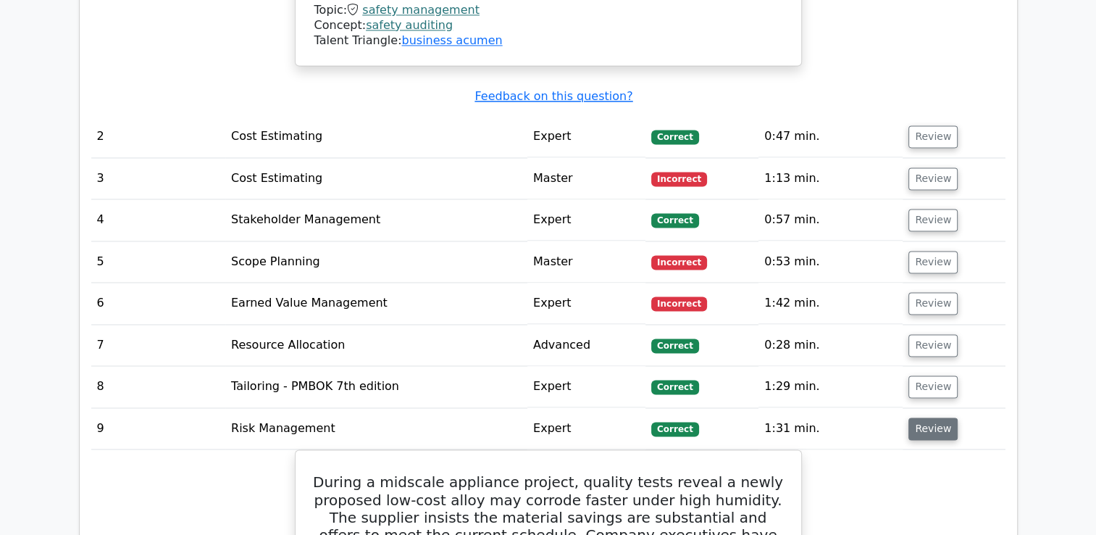
click at [929, 417] on button "Review" at bounding box center [933, 428] width 49 height 22
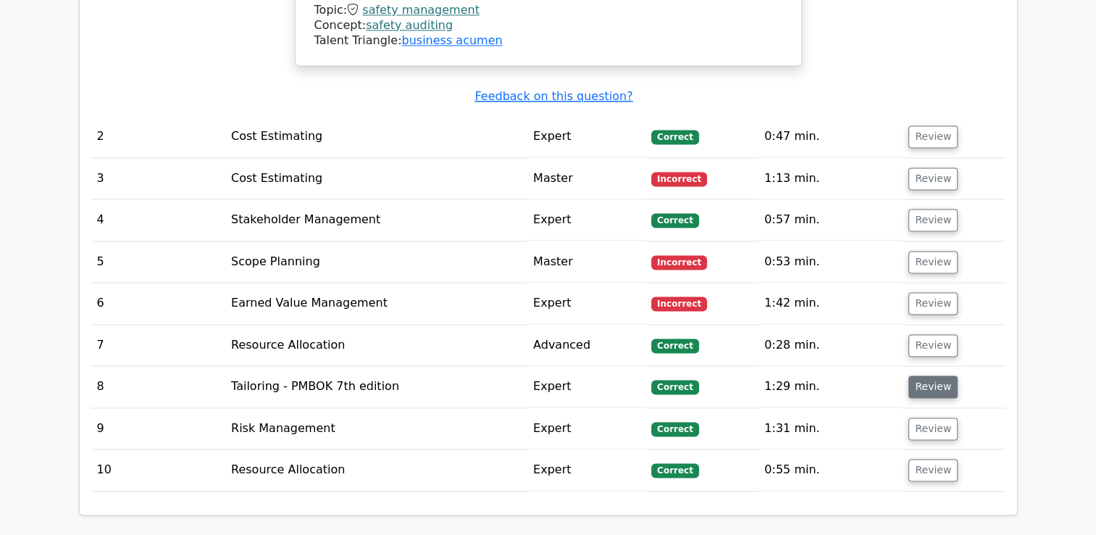
click at [929, 375] on button "Review" at bounding box center [933, 386] width 49 height 22
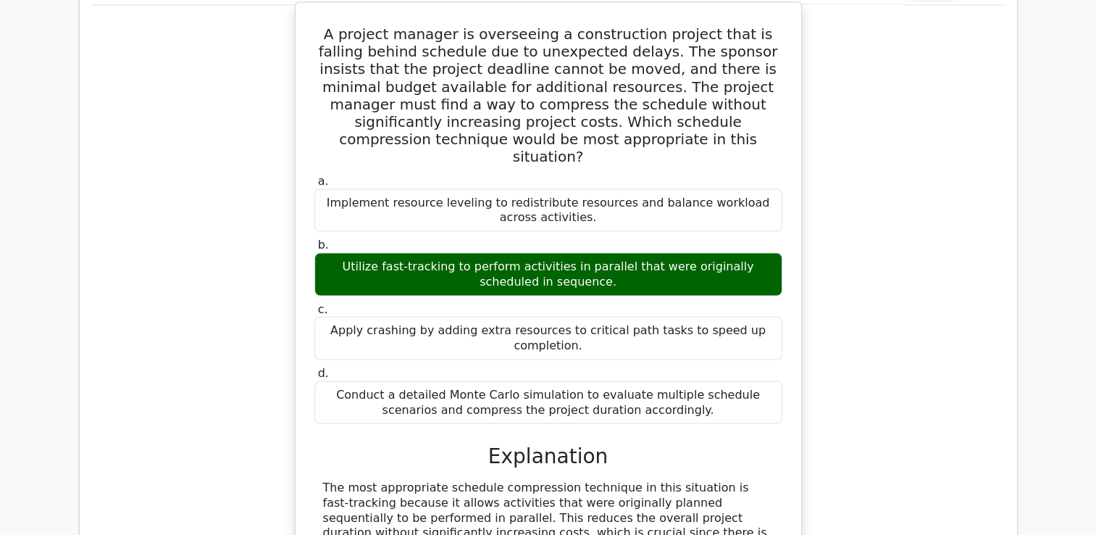
scroll to position [2656, 0]
